Goal: Task Accomplishment & Management: Manage account settings

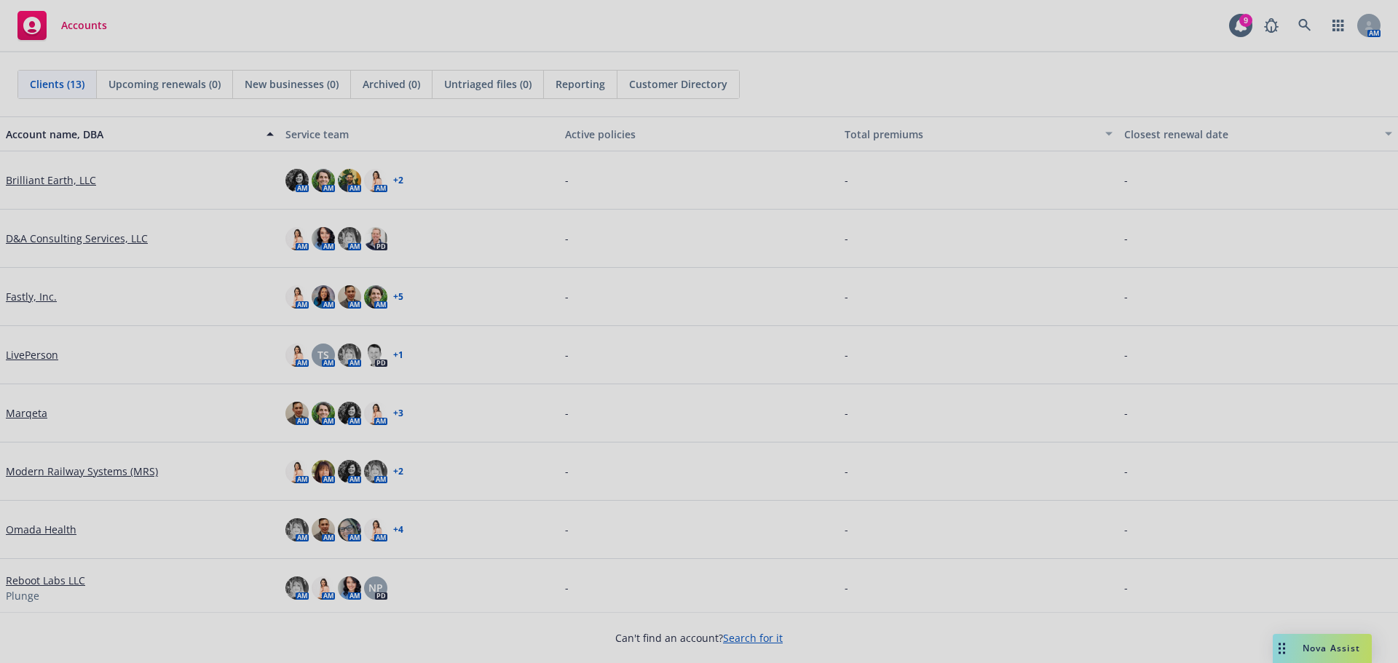
click at [53, 533] on div at bounding box center [699, 331] width 1398 height 663
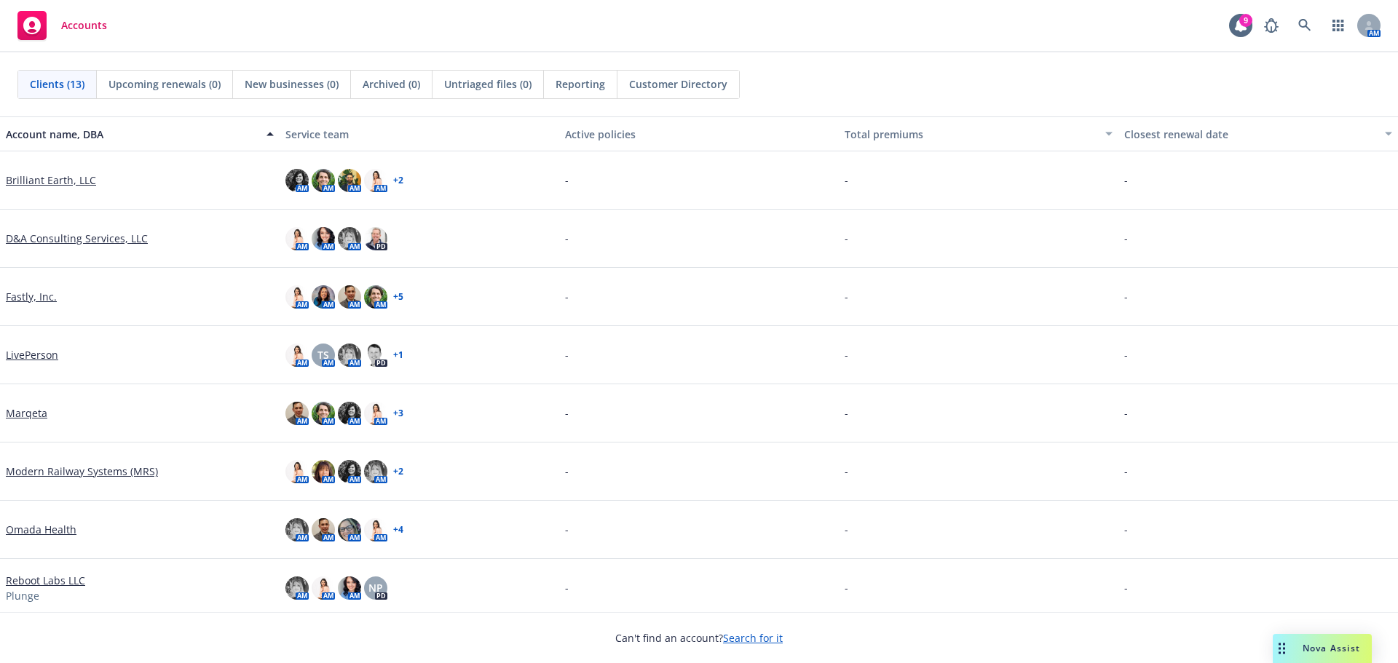
click at [52, 530] on link "Omada Health" at bounding box center [41, 529] width 71 height 15
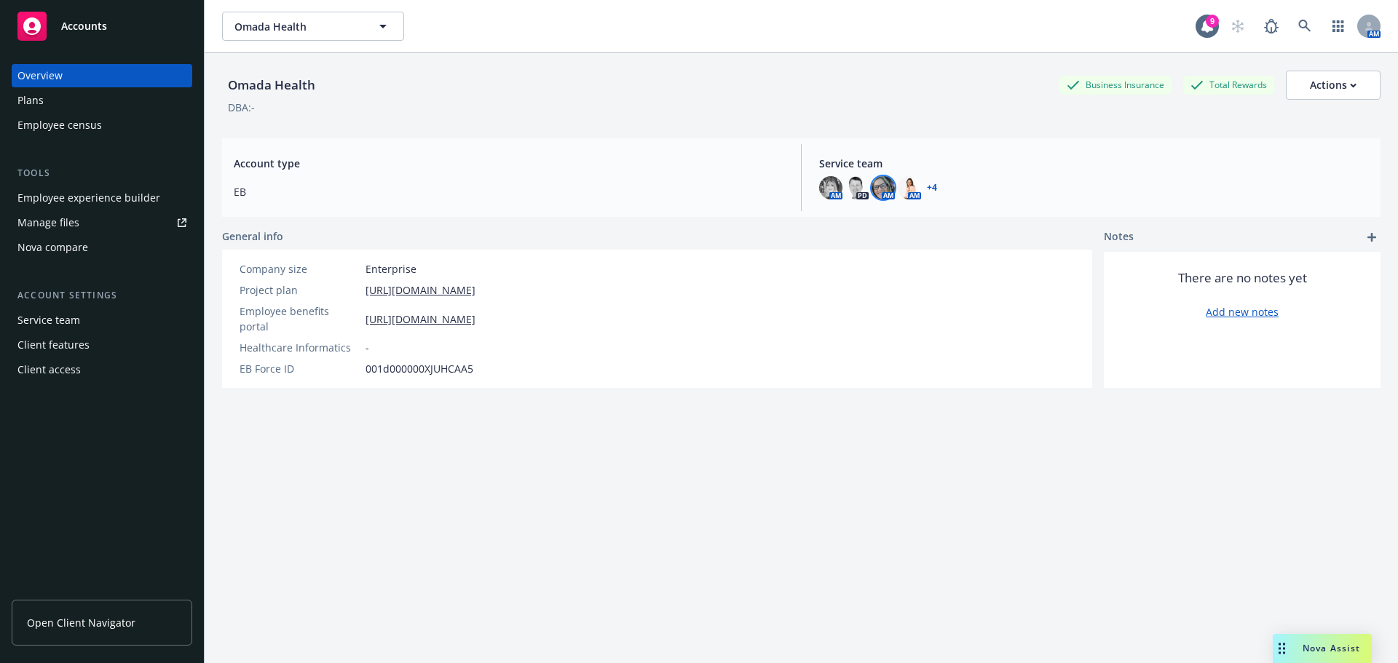
click at [875, 186] on img at bounding box center [883, 187] width 23 height 23
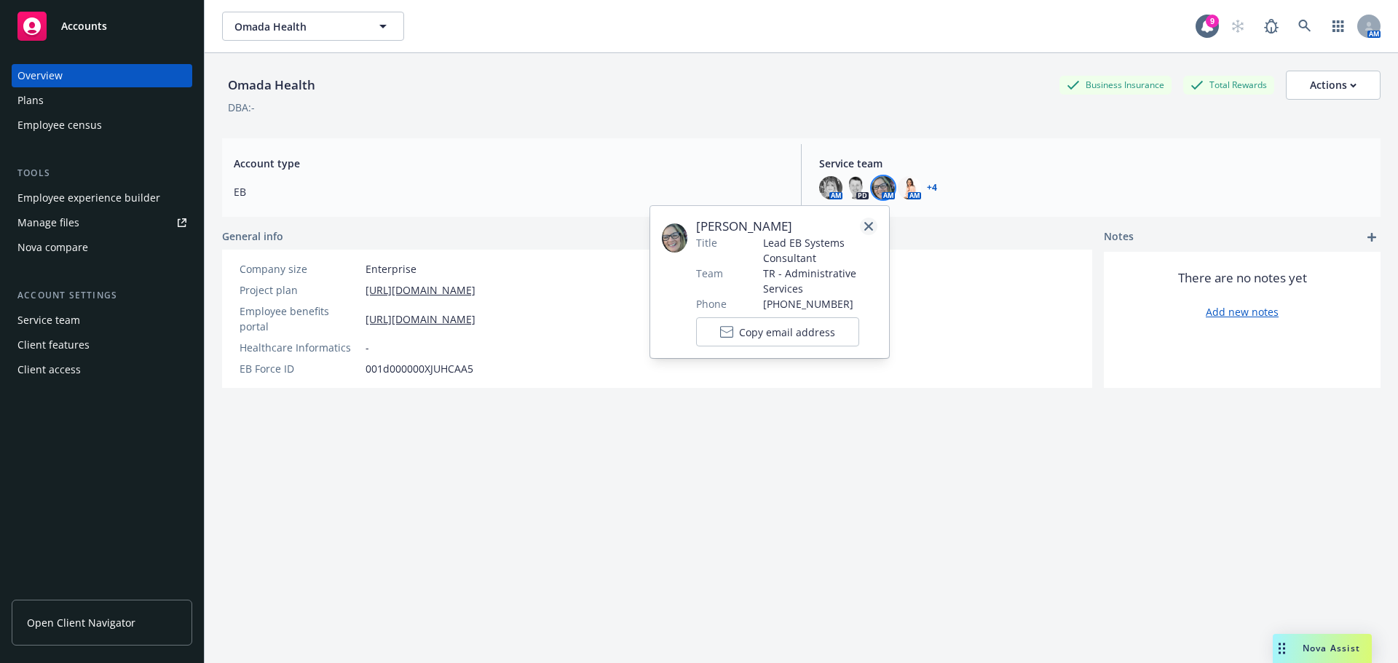
click at [869, 226] on icon "close" at bounding box center [868, 226] width 9 height 9
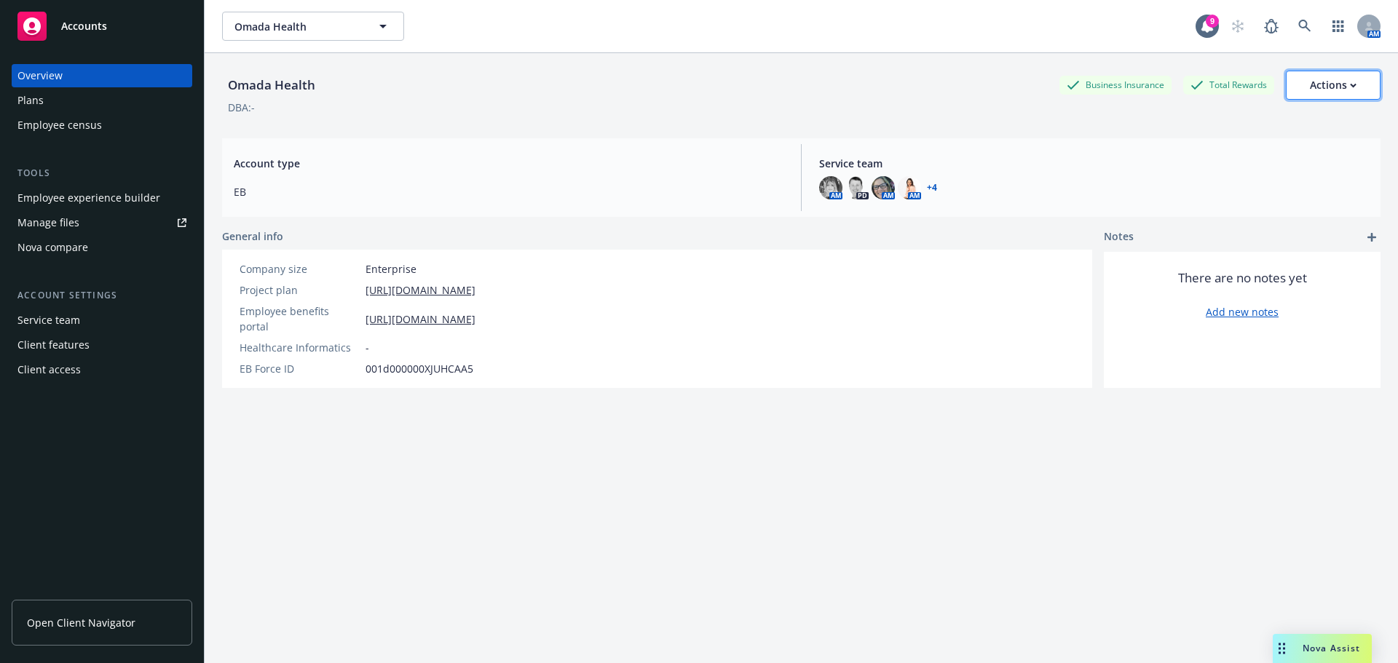
click at [1322, 91] on div "Actions" at bounding box center [1333, 85] width 47 height 28
click at [1318, 114] on link "Edit account summary" at bounding box center [1302, 120] width 156 height 29
select select "US"
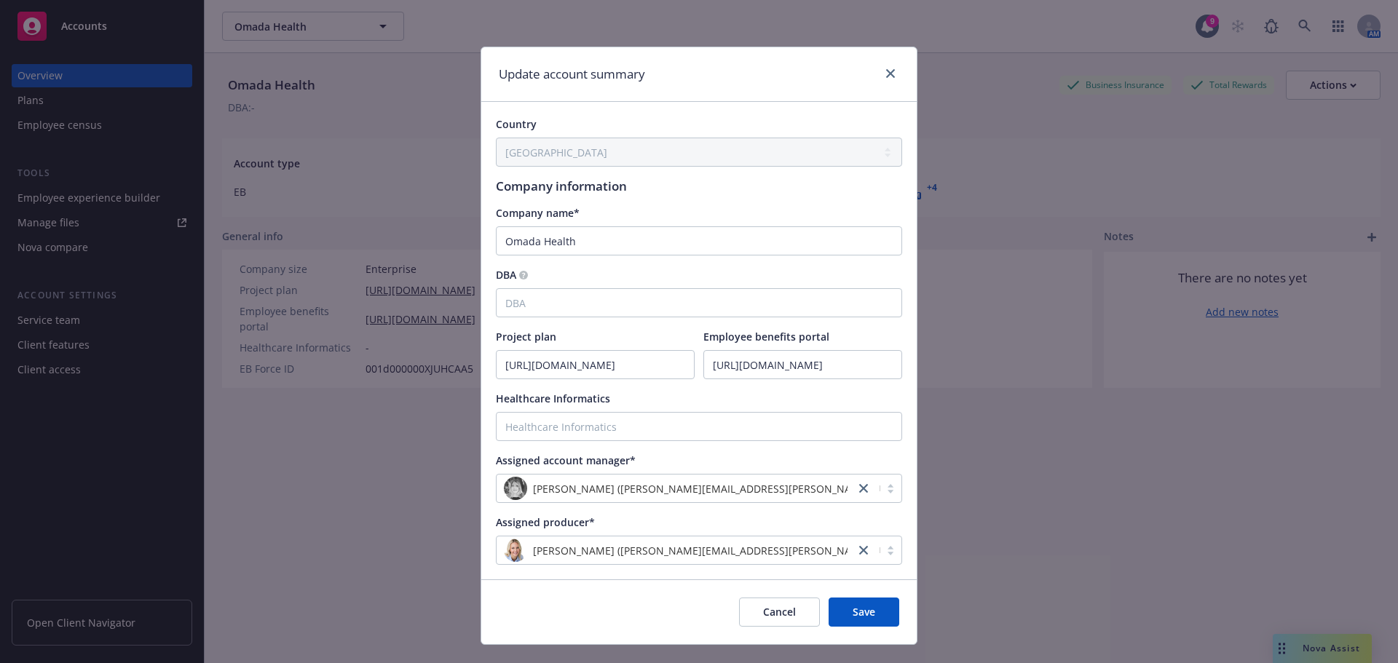
scroll to position [28, 0]
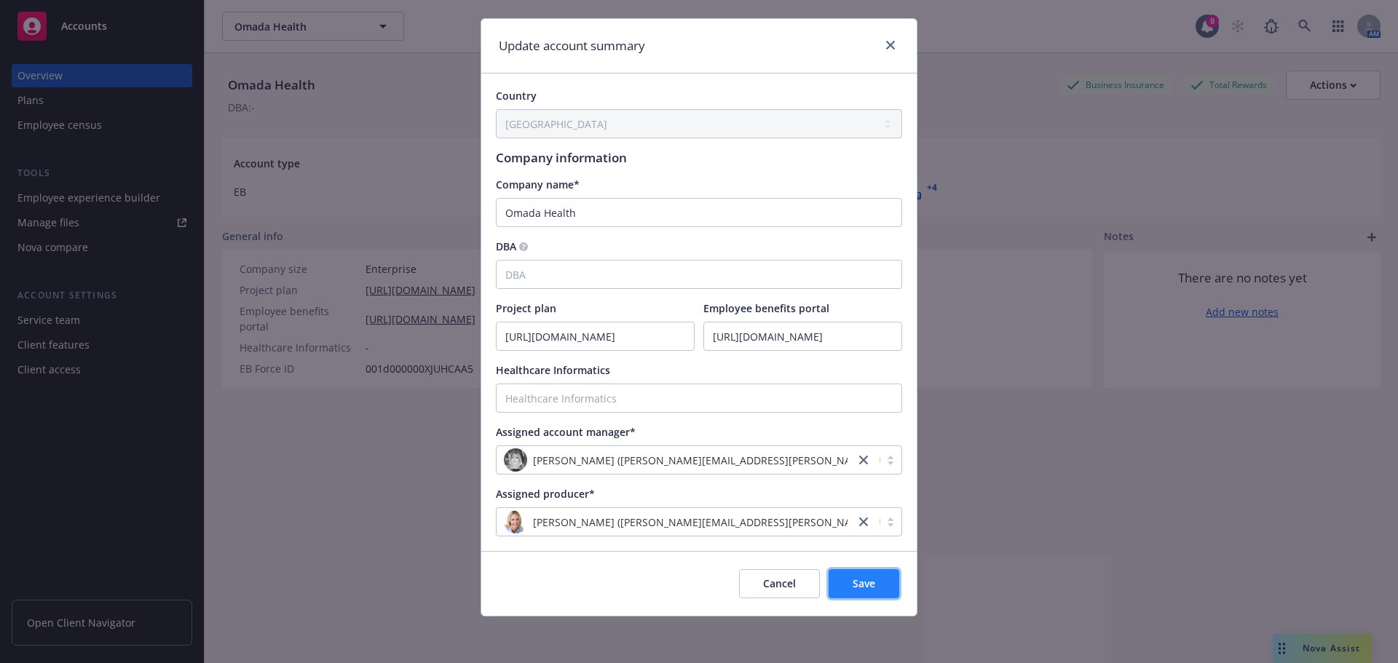
click at [855, 593] on button "Save" at bounding box center [864, 583] width 71 height 29
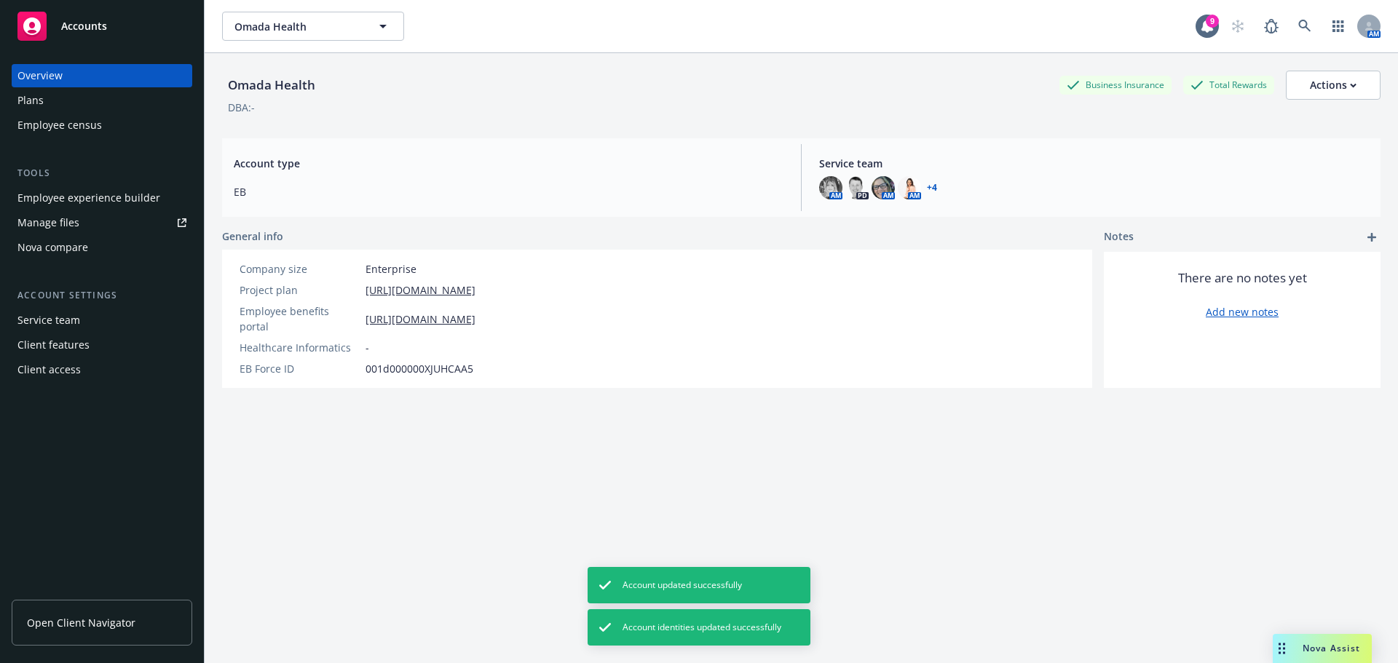
click at [76, 363] on div "Client access" at bounding box center [48, 369] width 63 height 23
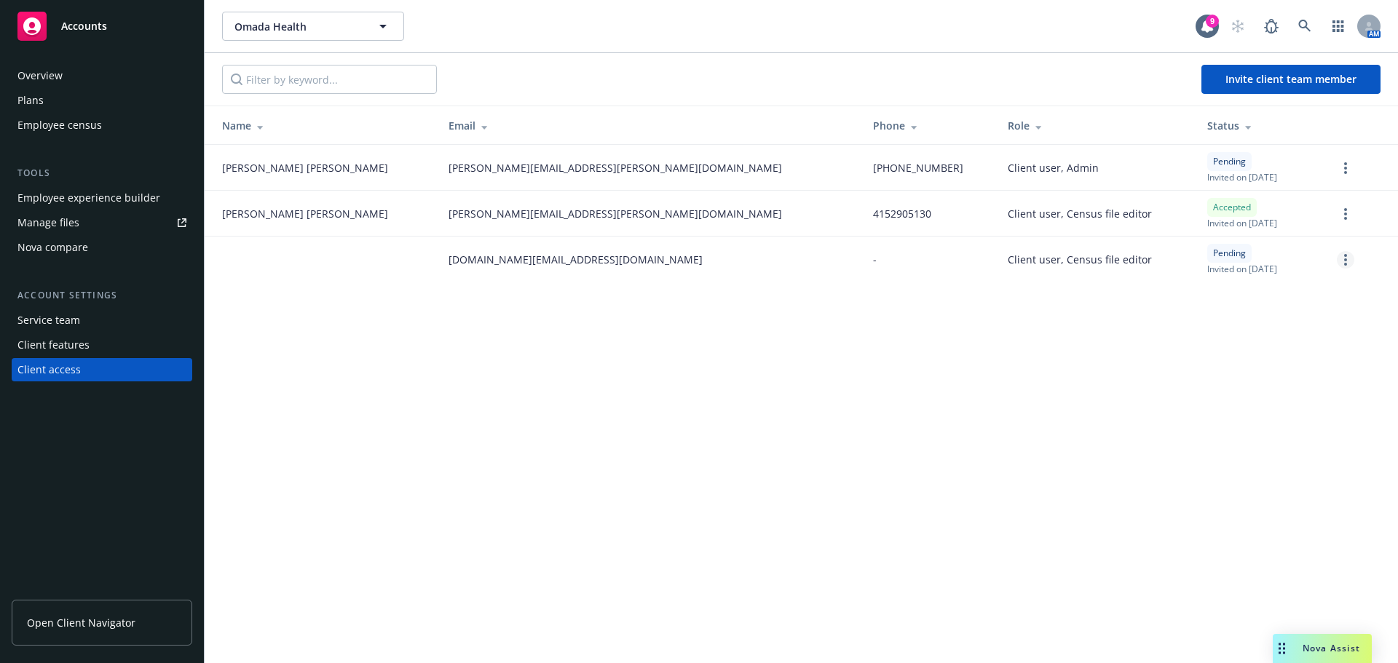
click at [1346, 263] on icon "more" at bounding box center [1345, 260] width 3 height 12
click at [1324, 328] on link "Cancel invitation" at bounding box center [1289, 331] width 128 height 29
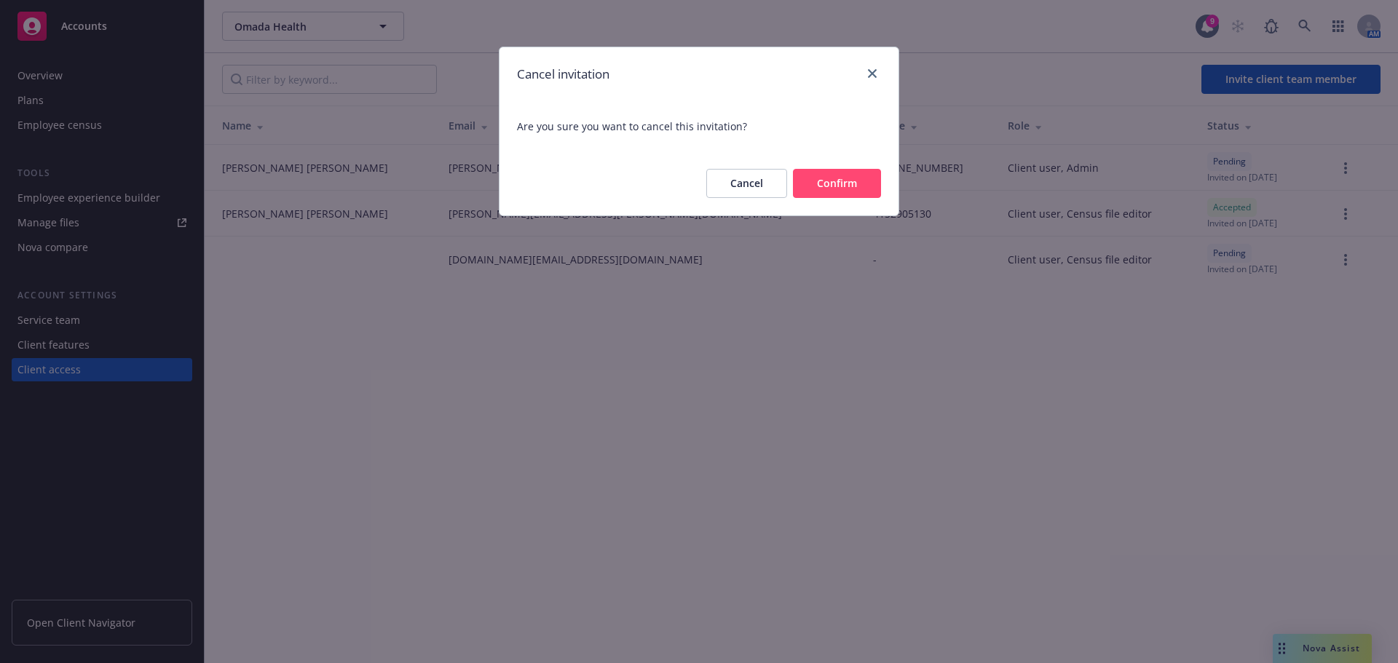
click at [830, 180] on button "Confirm" at bounding box center [837, 183] width 88 height 29
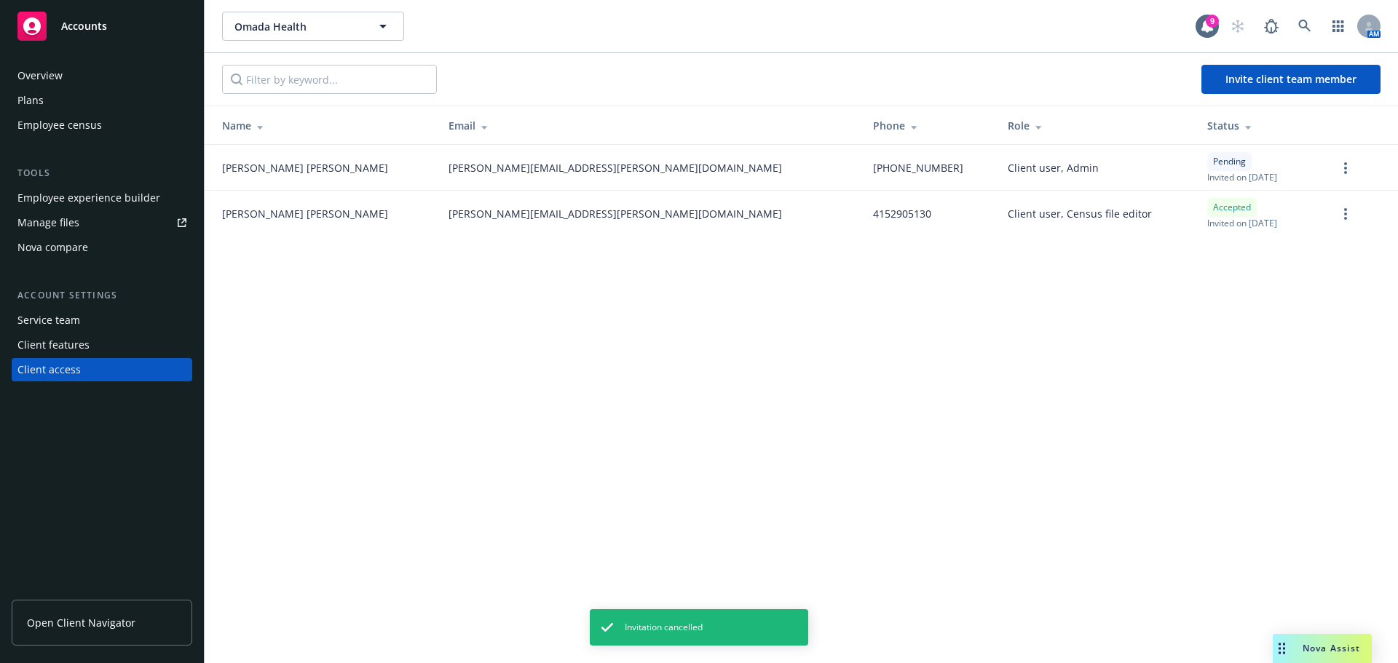
click at [27, 74] on div "Overview" at bounding box center [39, 75] width 45 height 23
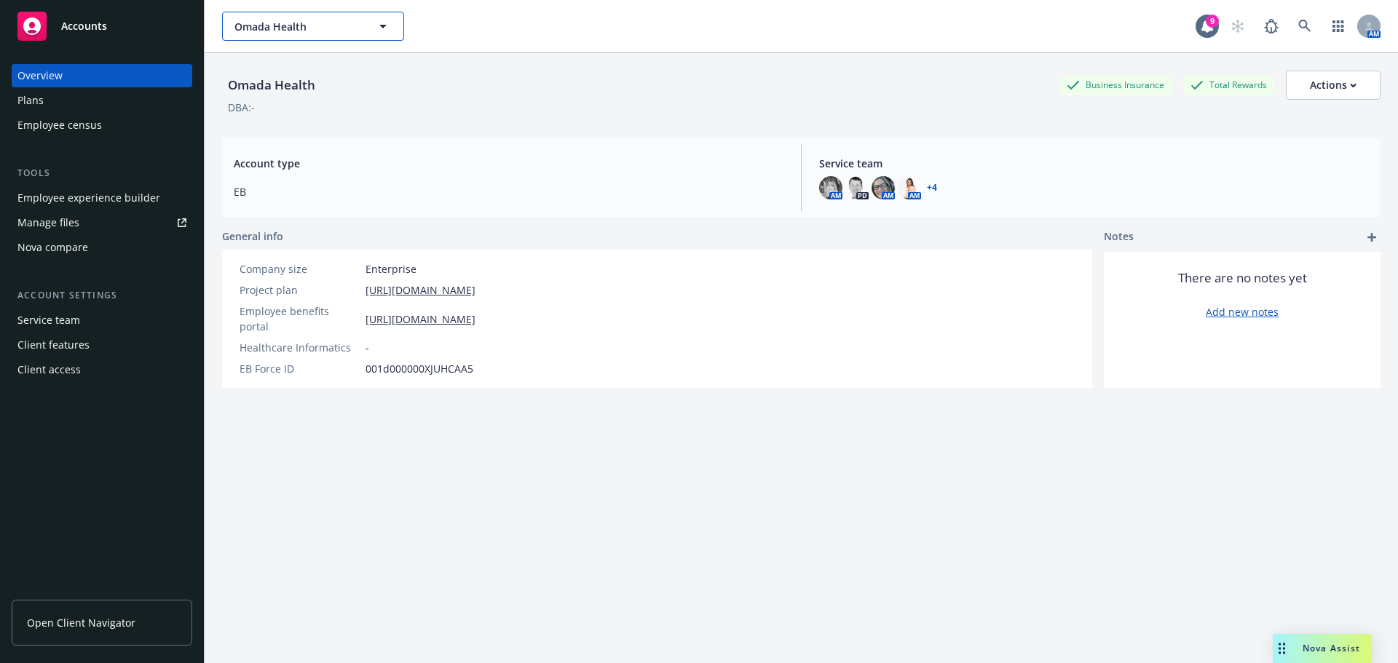
click at [385, 24] on icon "button" at bounding box center [382, 25] width 17 height 17
click at [385, 24] on div at bounding box center [313, 26] width 182 height 29
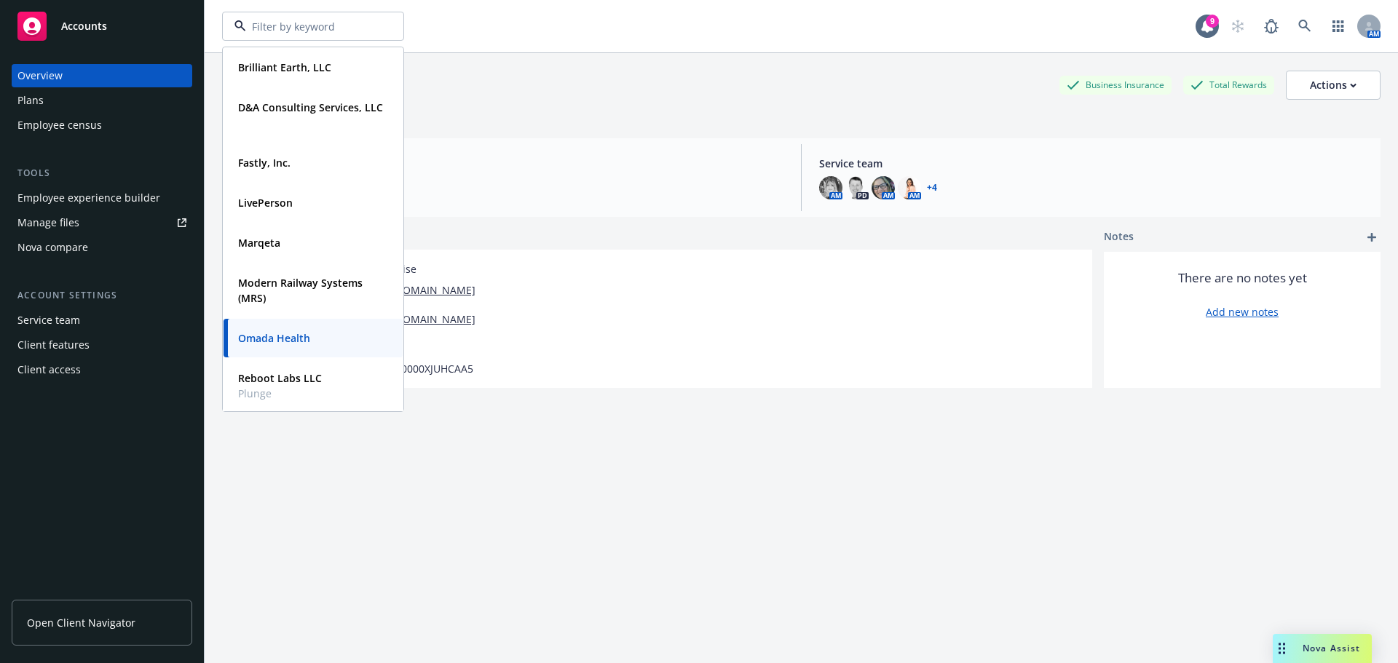
click at [54, 366] on div "Client access" at bounding box center [48, 369] width 63 height 23
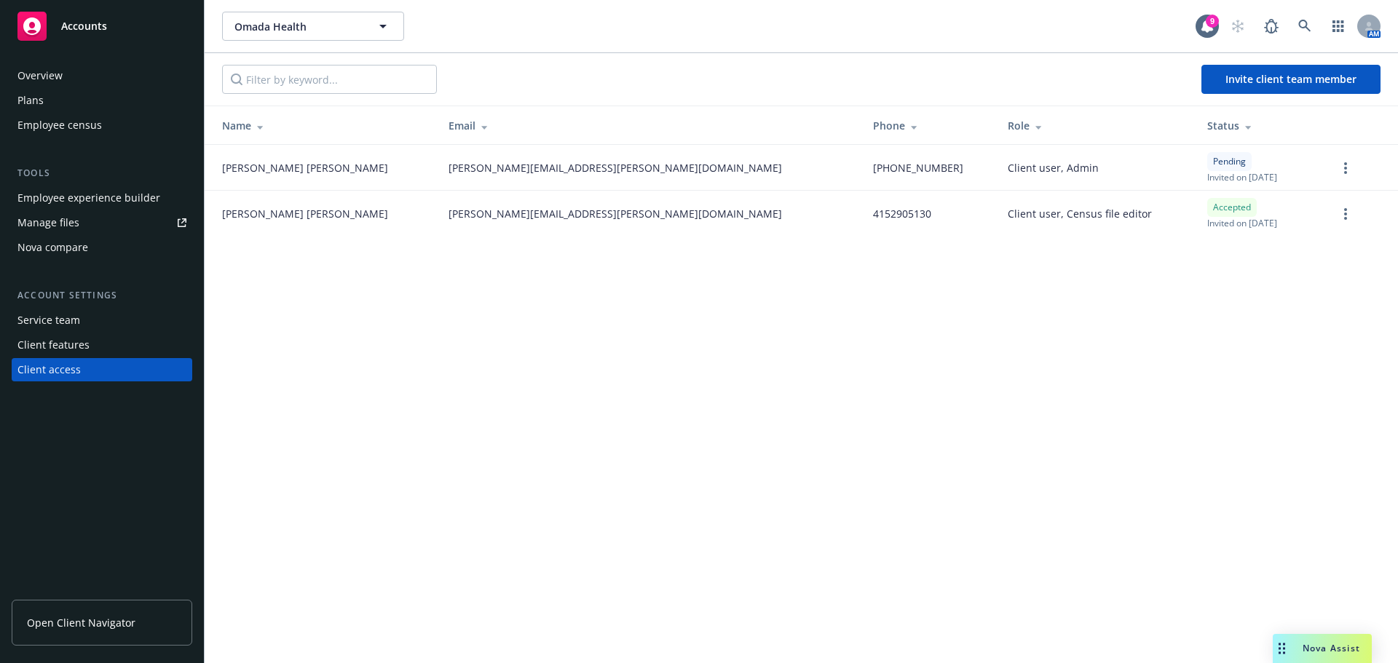
click at [435, 367] on div "Omada Health Omada Health 9 AM Invite client team member Name Email Phone Role …" at bounding box center [801, 331] width 1193 height 663
click at [74, 628] on span "Open Client Navigator" at bounding box center [81, 622] width 108 height 15
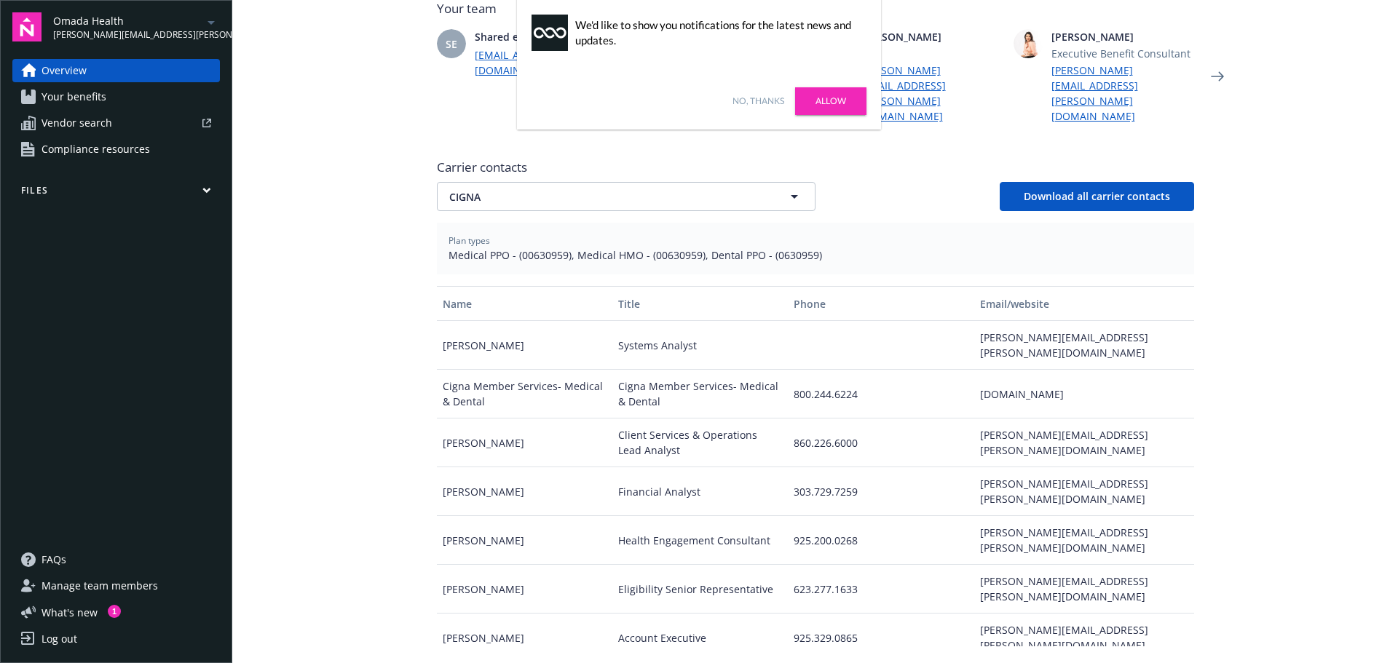
scroll to position [364, 0]
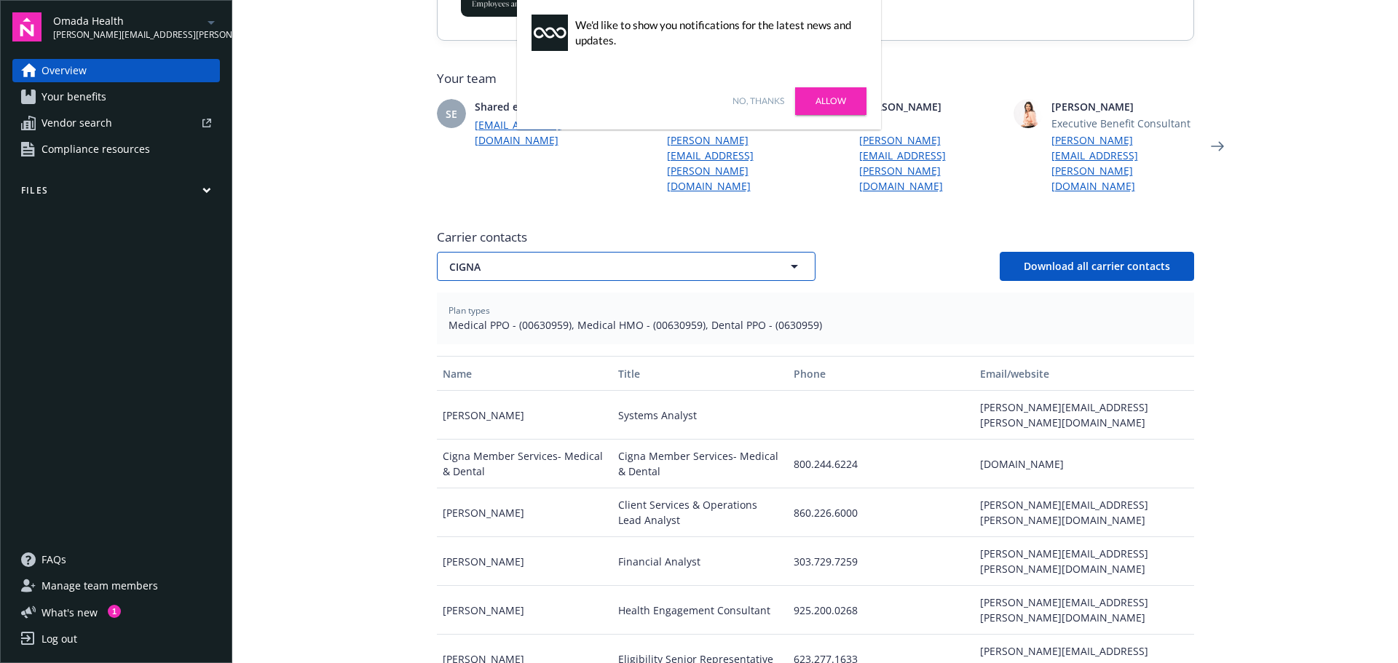
click at [789, 258] on icon "button" at bounding box center [794, 266] width 17 height 17
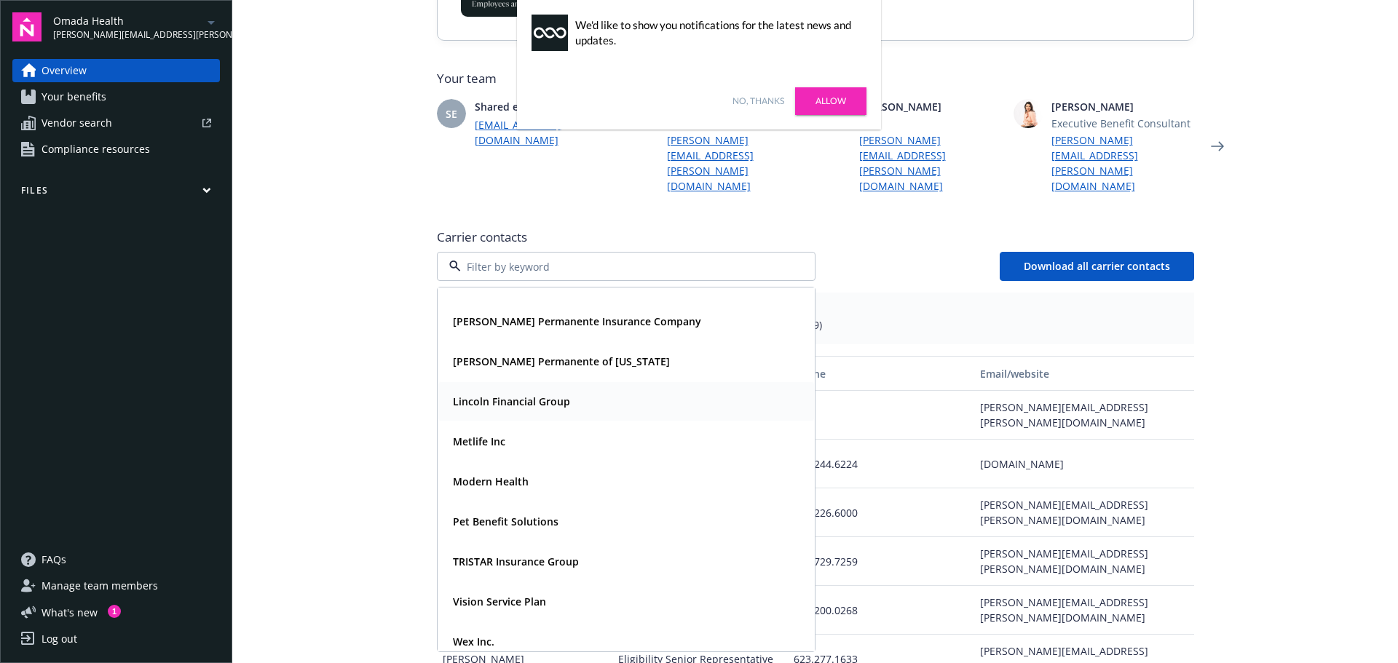
scroll to position [157, 0]
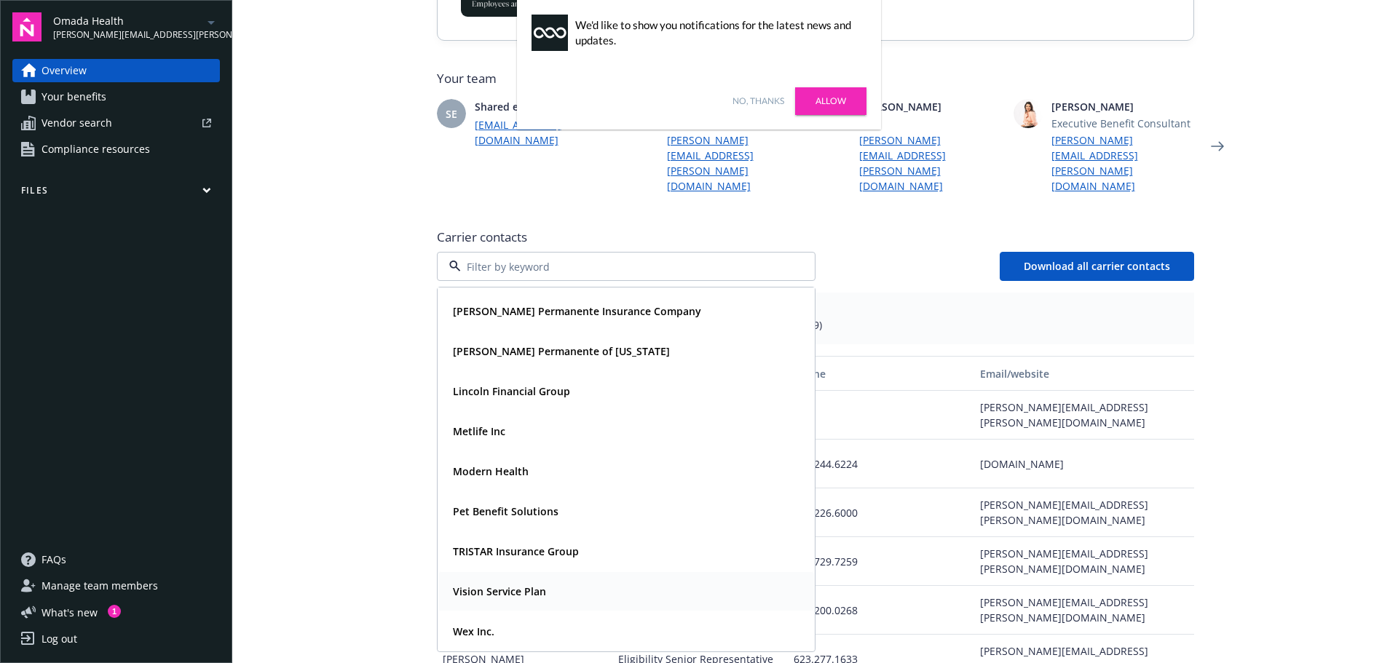
click at [483, 585] on strong "Vision Service Plan" at bounding box center [499, 592] width 93 height 14
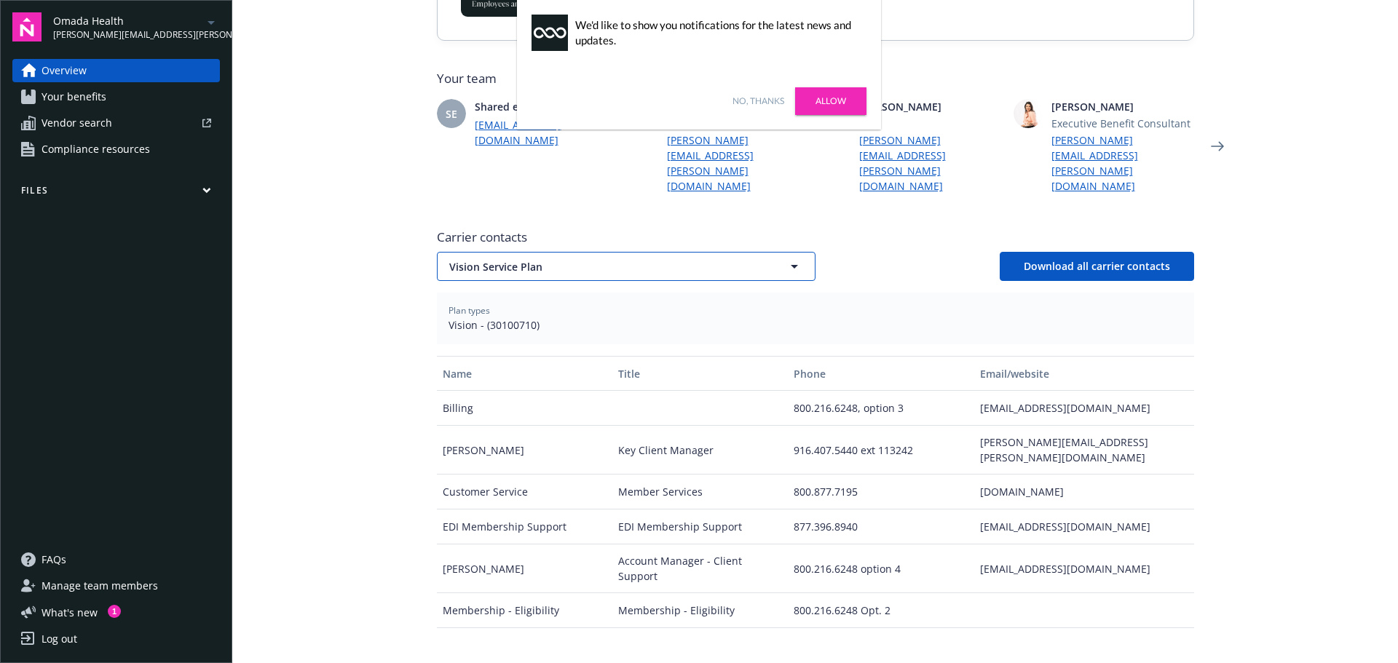
click at [798, 252] on button "Vision Service Plan" at bounding box center [626, 266] width 379 height 29
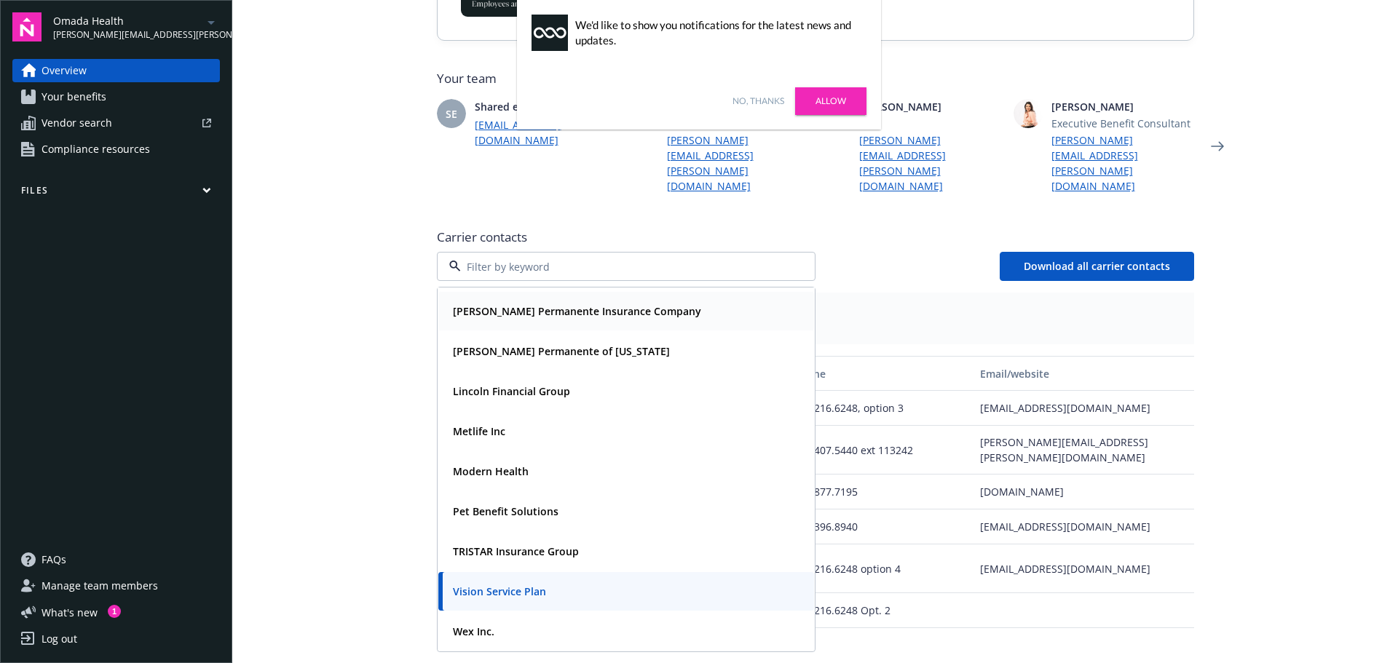
click at [492, 304] on span "[PERSON_NAME] Permanente Insurance Company" at bounding box center [577, 311] width 248 height 15
